Goal: Task Accomplishment & Management: Manage account settings

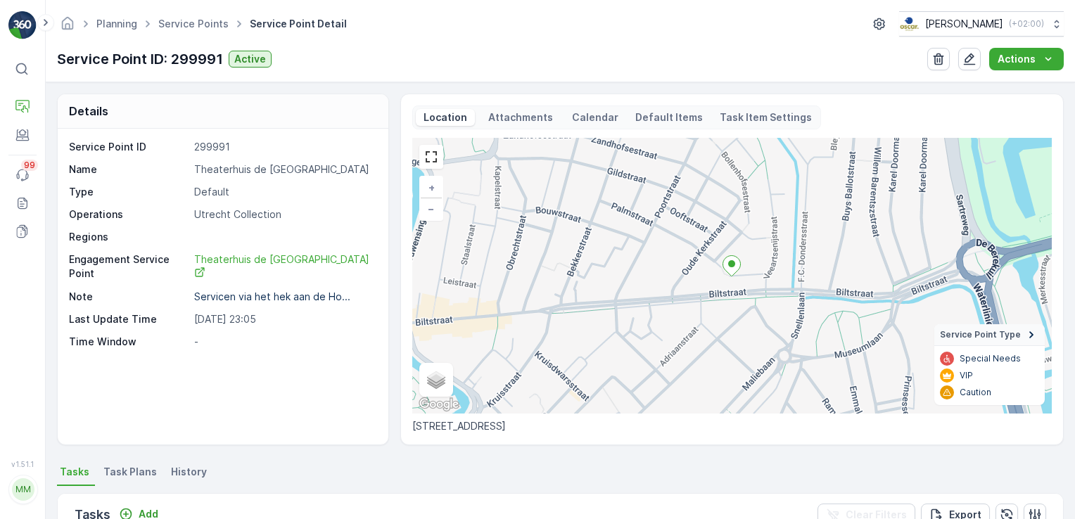
click at [111, 374] on div "Service Point ID 299991 Name Theaterhuis de [GEOGRAPHIC_DATA] Type Default Oper…" at bounding box center [223, 287] width 331 height 316
click at [978, 63] on button "button" at bounding box center [969, 59] width 23 height 23
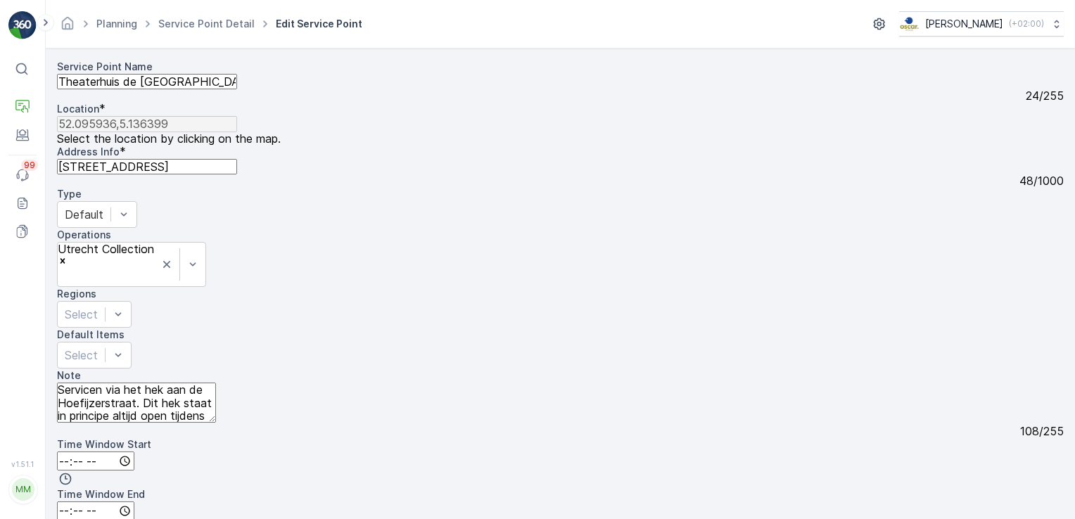
scroll to position [149, 0]
click at [216, 383] on textarea "Servicen via het hek aan de Hoefijzerstraat. Dit hek staat in principe altijd o…" at bounding box center [136, 403] width 159 height 40
paste textarea "+31302518257"
type textarea "Servicen via het hek aan de Hoefijzerstraat. Dit hek staat in principe altijd o…"
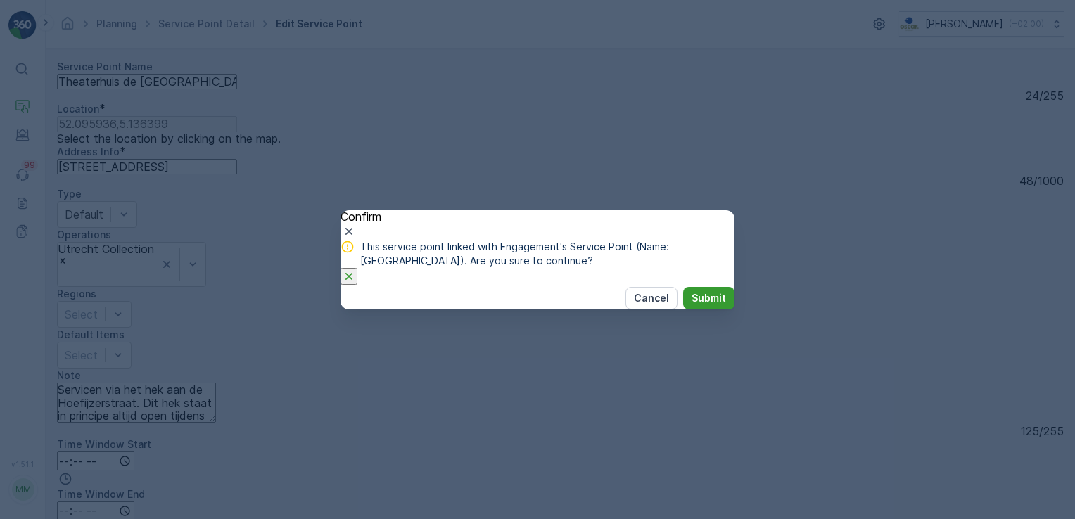
click at [691, 305] on p "Submit" at bounding box center [708, 298] width 34 height 14
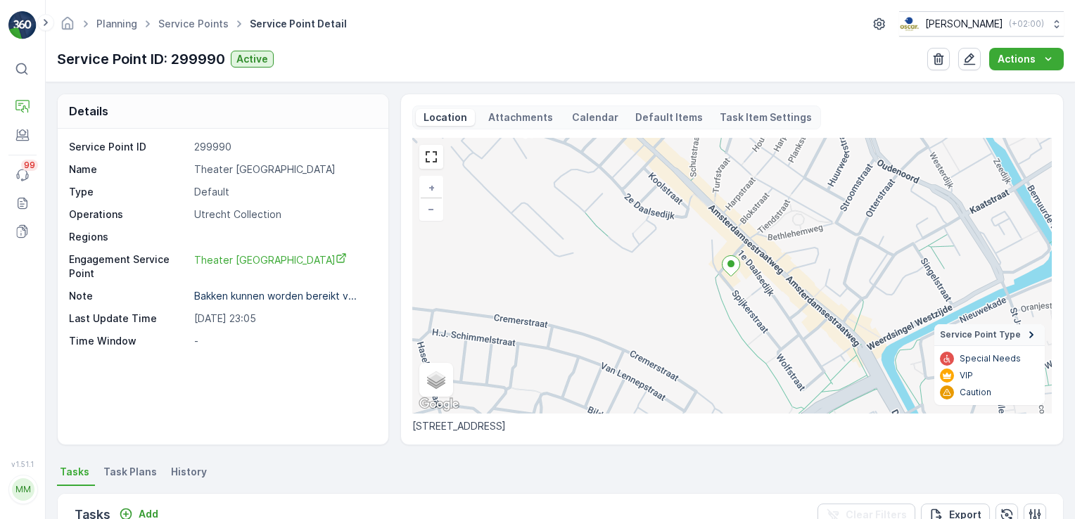
drag, startPoint x: 154, startPoint y: 423, endPoint x: 180, endPoint y: 410, distance: 29.3
click at [154, 423] on div "Service Point ID 299990 Name Theater [GEOGRAPHIC_DATA] Type Default Operations …" at bounding box center [223, 287] width 331 height 316
click at [973, 60] on icon "button" at bounding box center [969, 59] width 14 height 14
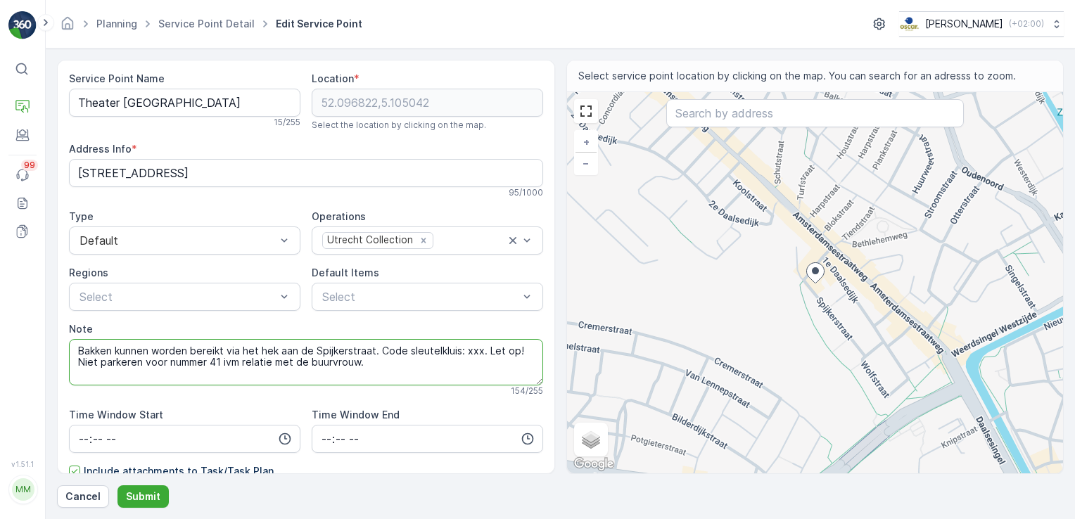
click at [393, 363] on textarea "Bakken kunnen worden bereikt via het hek aan de Spijkerstraat. Code sleutelklui…" at bounding box center [306, 362] width 474 height 46
paste textarea "[PHONE_NUMBER]"
type textarea "Bakken kunnen worden bereikt via het hek aan de Spijkerstraat. Code sleutelklui…"
click at [146, 501] on p "Submit" at bounding box center [143, 496] width 34 height 14
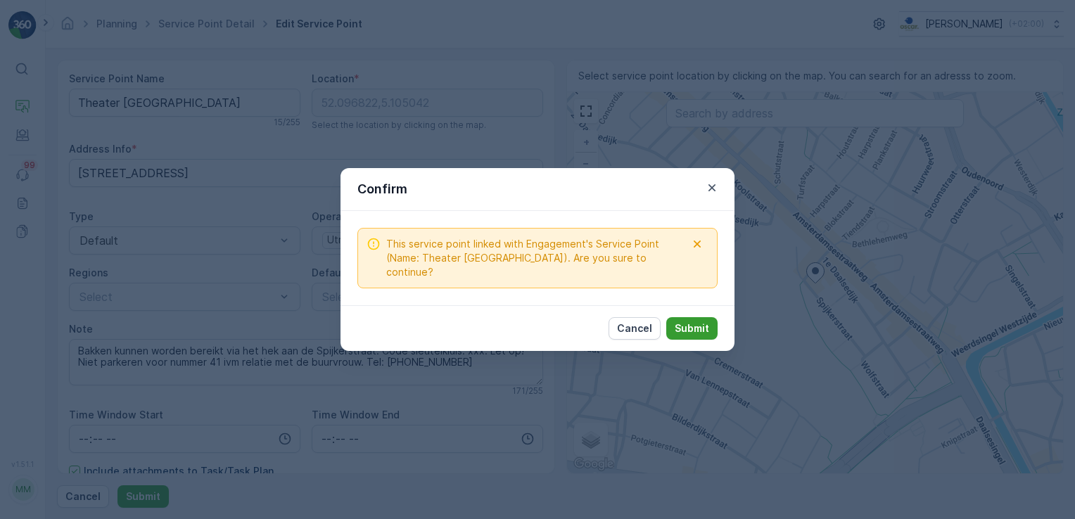
click at [683, 321] on p "Submit" at bounding box center [691, 328] width 34 height 14
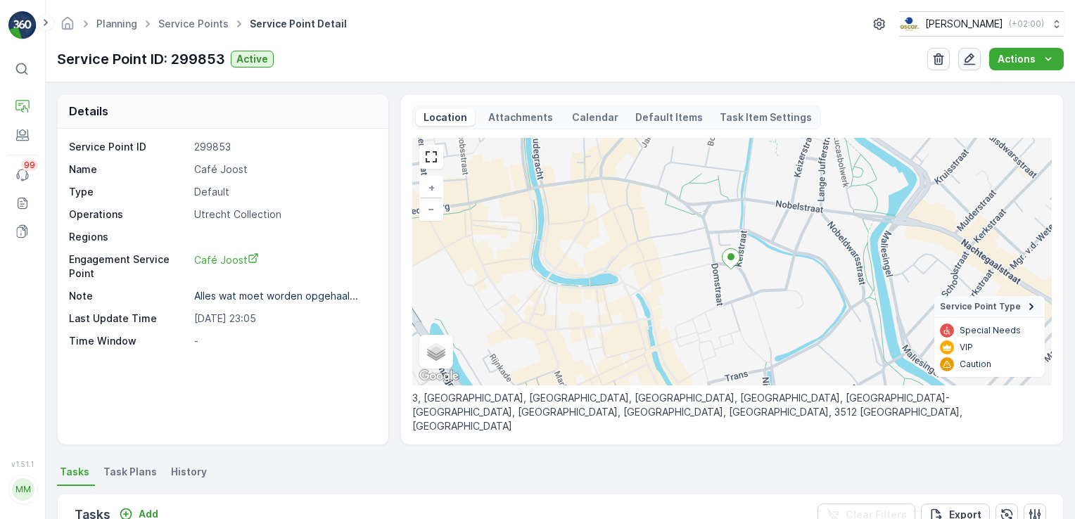
click at [973, 54] on icon "button" at bounding box center [970, 59] width 12 height 12
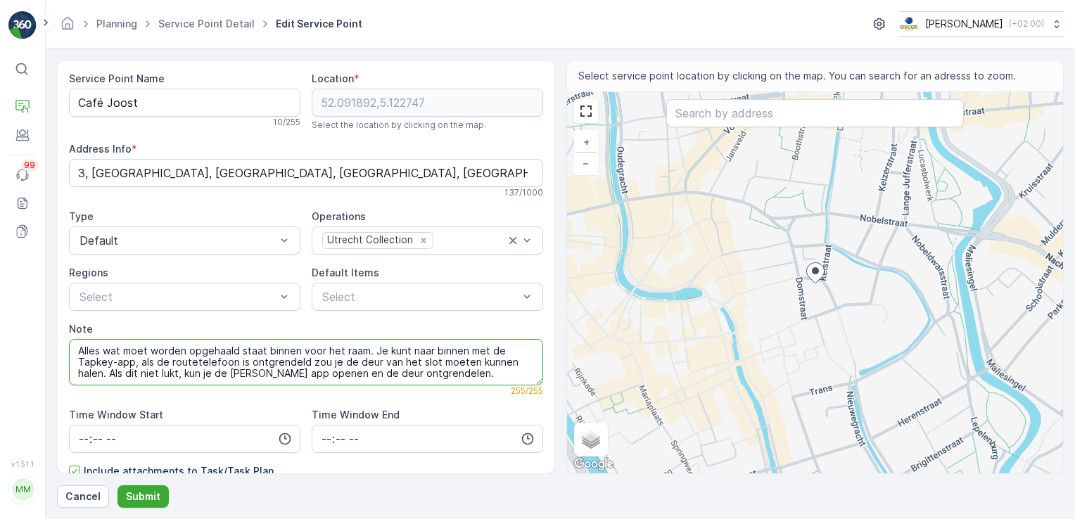
click at [459, 378] on textarea "Alles wat moet worden opgehaald staat binnen voor het raam. Je kunt naar binnen…" at bounding box center [306, 362] width 474 height 46
drag, startPoint x: 372, startPoint y: 350, endPoint x: 217, endPoint y: 356, distance: 154.9
click at [217, 356] on textarea "Alles wat moet worden opgehaald staat binnen voor het raam. Je kunt naar binnen…" at bounding box center [306, 362] width 474 height 46
drag, startPoint x: 369, startPoint y: 352, endPoint x: 79, endPoint y: 352, distance: 289.1
click at [79, 352] on textarea "Alles wat moet worden opgehaald staat binnen voor het raam. Je kunt naar binnen…" at bounding box center [306, 362] width 474 height 46
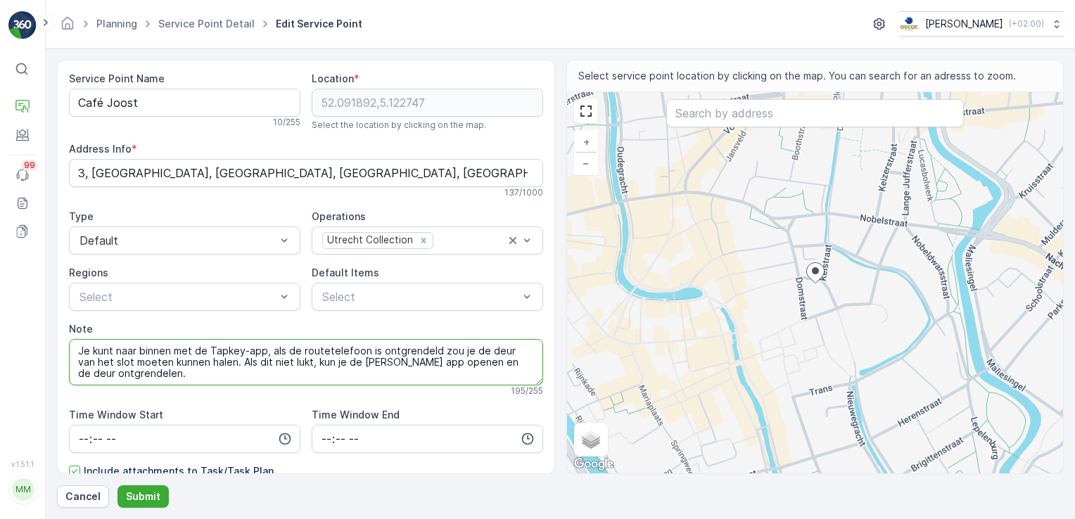
click at [186, 376] on textarea "Je kunt naar binnen met de Tapkey-app, als de routetelefoon is ontgrendeld zou …" at bounding box center [306, 362] width 474 height 46
paste textarea "+31651922808"
click at [160, 376] on textarea "Je kunt naar binnen met de Tapkey-app, als de routetelefoon is ontgrendeld zou …" at bounding box center [306, 362] width 474 height 46
type textarea "Je kunt naar binnen met de Tapkey-app, als de routetelefoon is ontgrendeld zou …"
click at [148, 492] on p "Submit" at bounding box center [143, 496] width 34 height 14
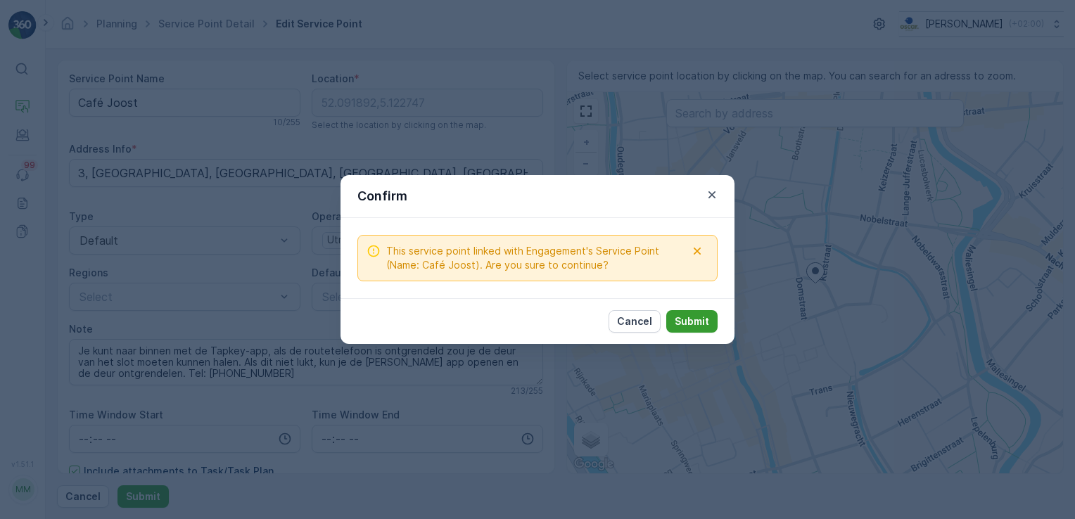
click at [689, 328] on p "Submit" at bounding box center [691, 321] width 34 height 14
